Goal: Information Seeking & Learning: Learn about a topic

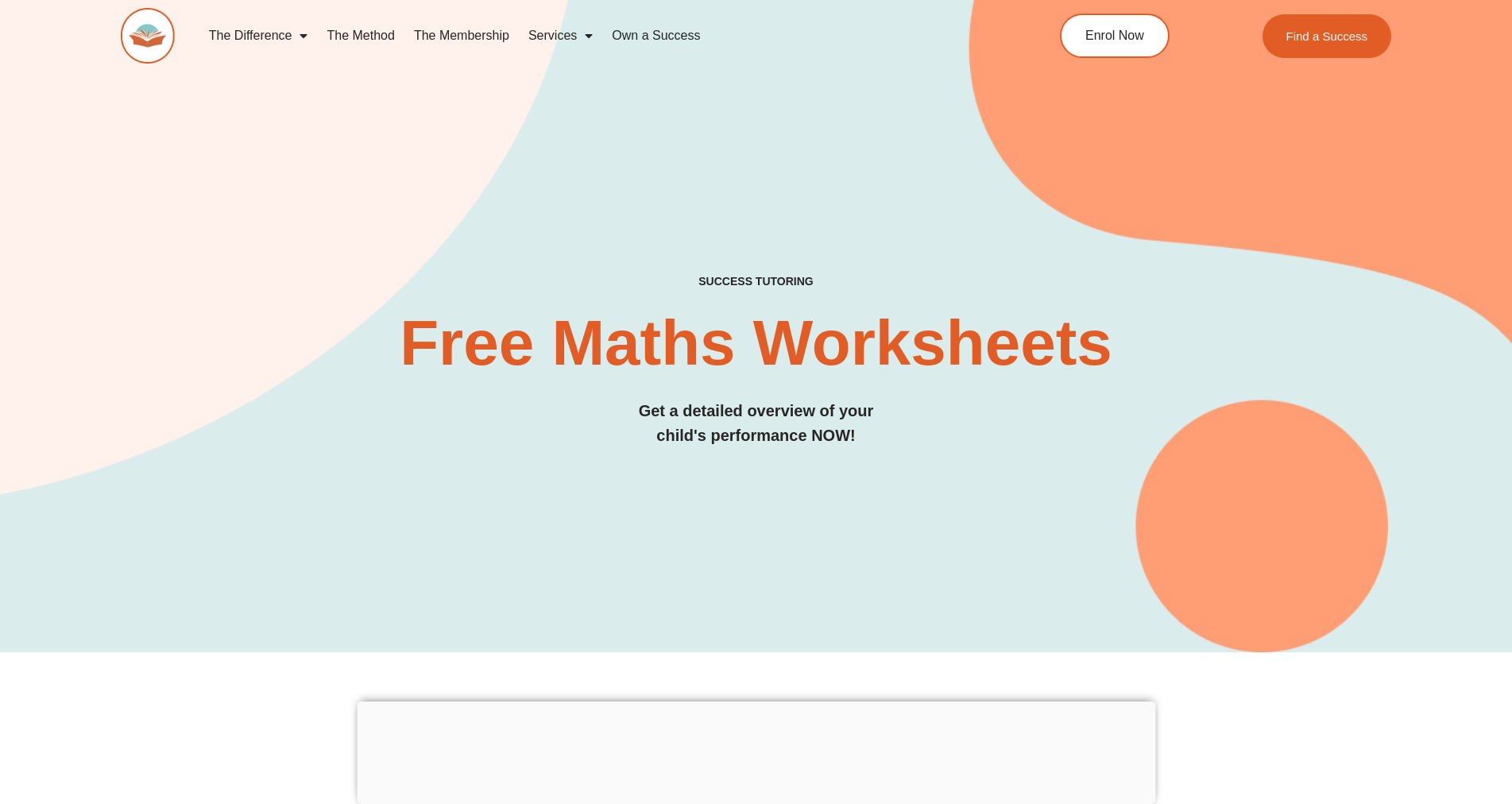
click at [386, 41] on link "The Method" at bounding box center [360, 36] width 86 height 36
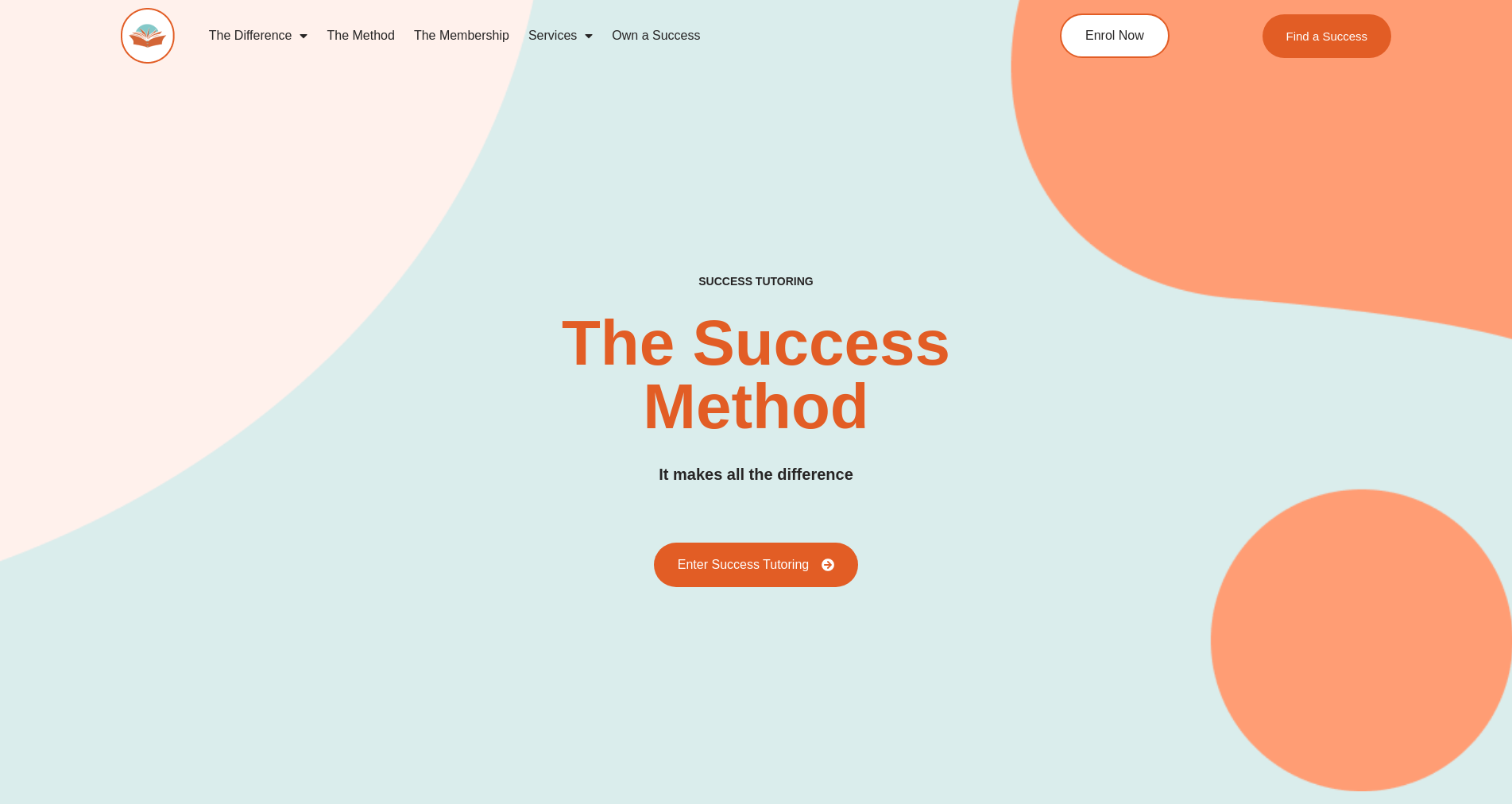
click at [300, 36] on span "Menu" at bounding box center [300, 36] width 16 height 29
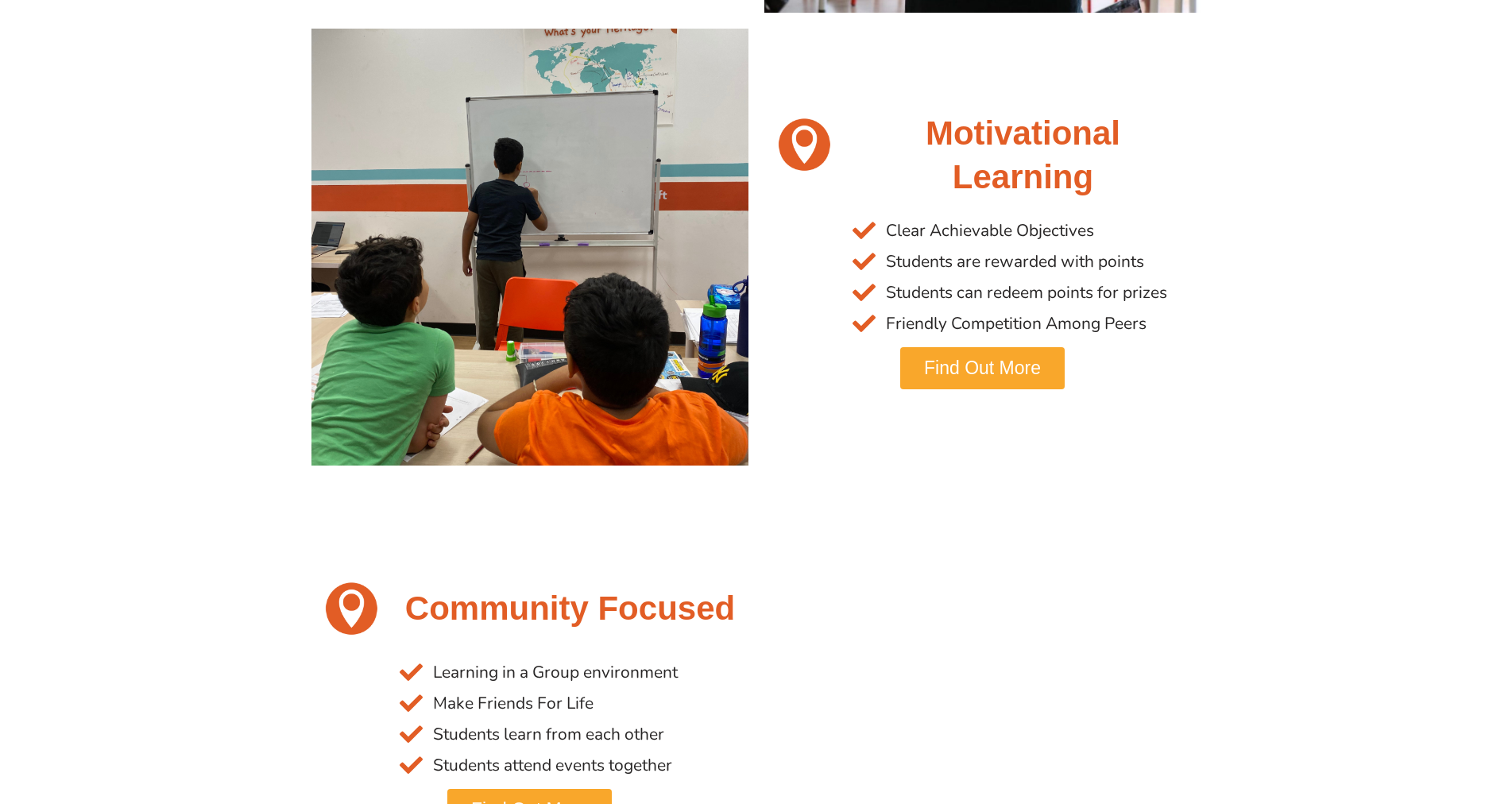
scroll to position [1908, 0]
